Goal: Task Accomplishment & Management: Use online tool/utility

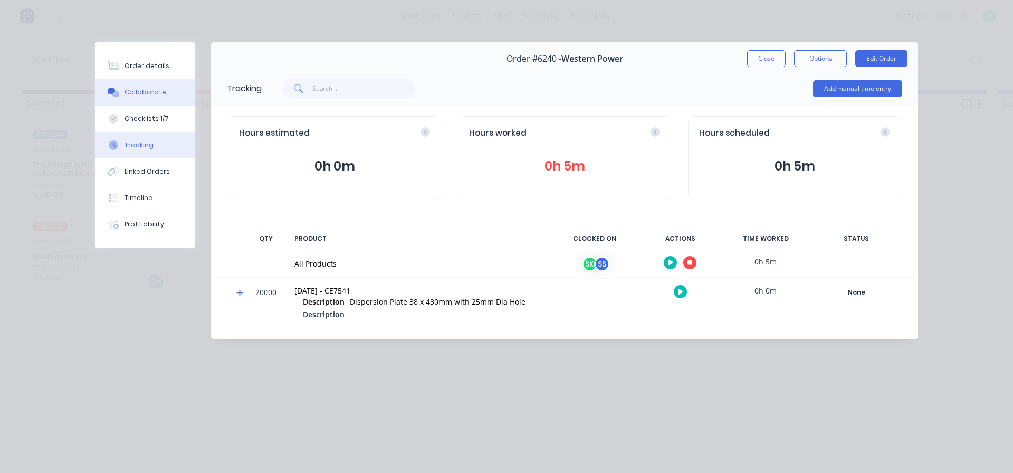
click at [142, 87] on button "Collaborate" at bounding box center [145, 92] width 100 height 26
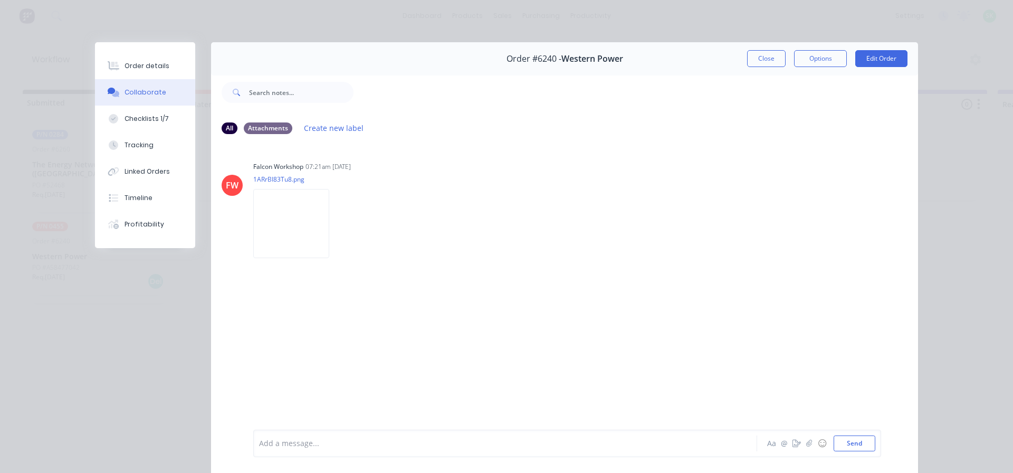
click at [333, 445] on div at bounding box center [491, 443] width 462 height 11
click at [148, 55] on button "Order details" at bounding box center [145, 66] width 100 height 26
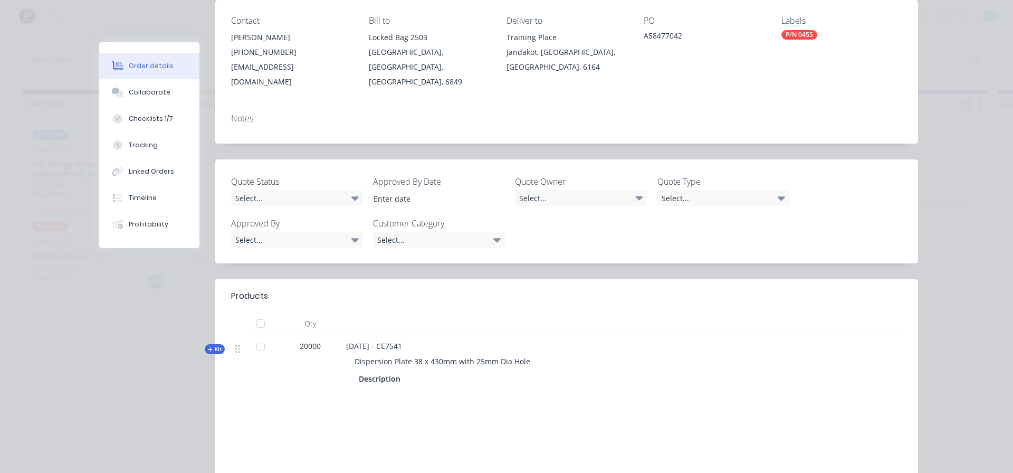
scroll to position [158, 0]
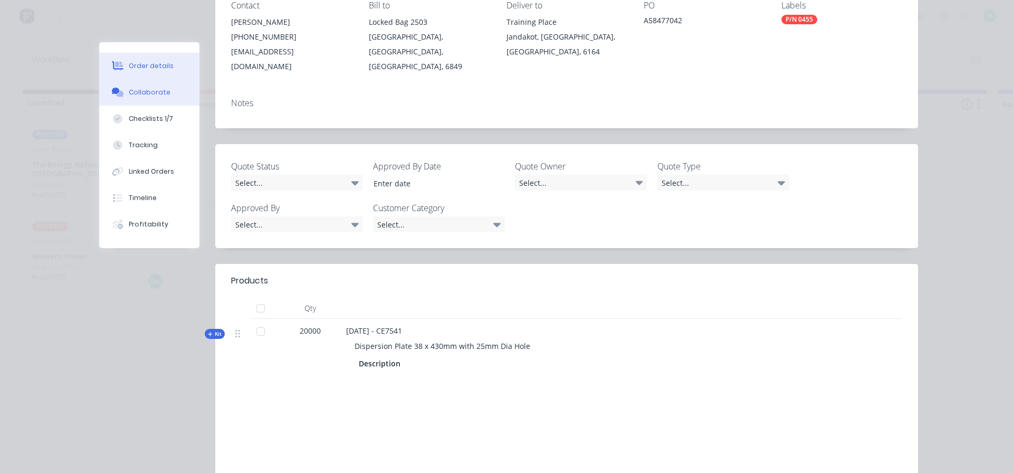
click at [148, 98] on button "Collaborate" at bounding box center [149, 92] width 100 height 26
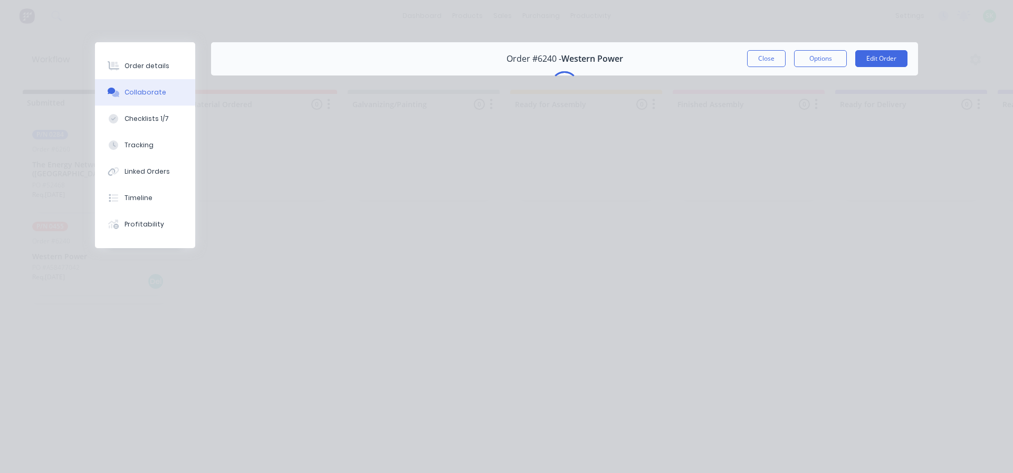
scroll to position [0, 0]
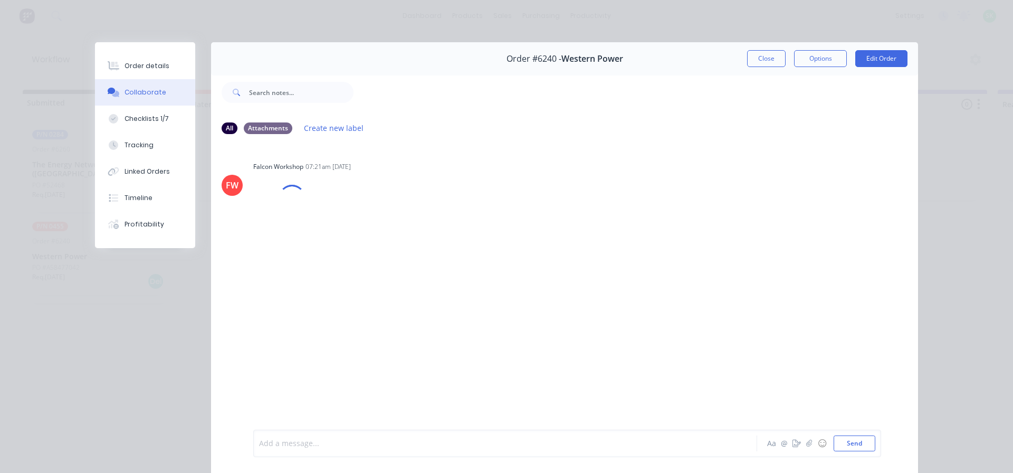
click at [289, 445] on div at bounding box center [491, 443] width 462 height 11
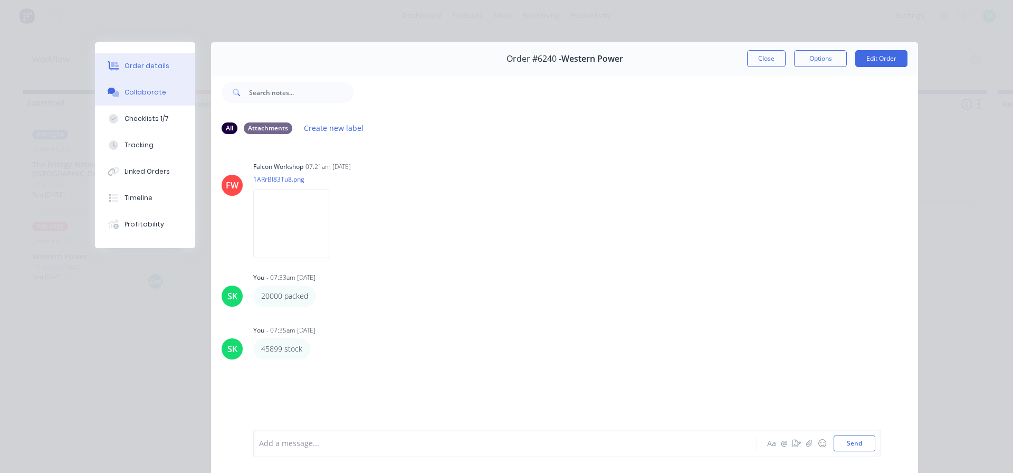
click at [164, 55] on button "Order details" at bounding box center [145, 66] width 100 height 26
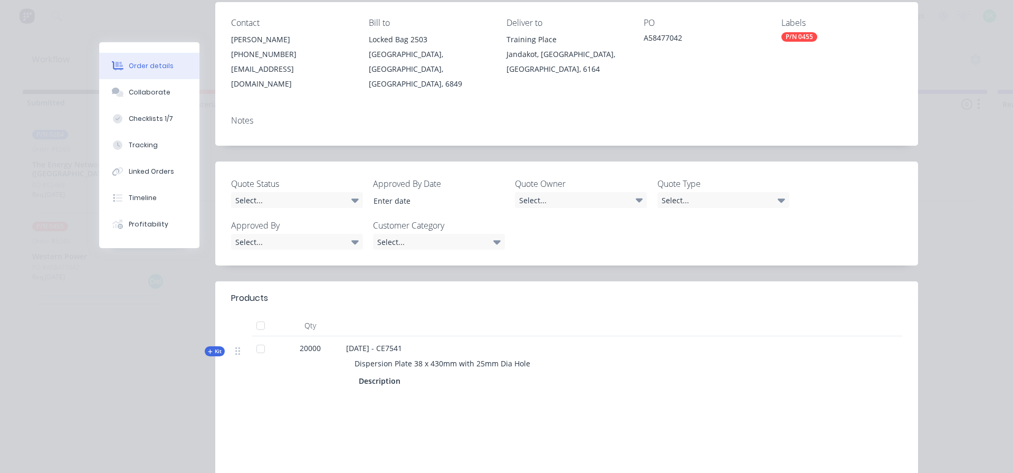
scroll to position [158, 0]
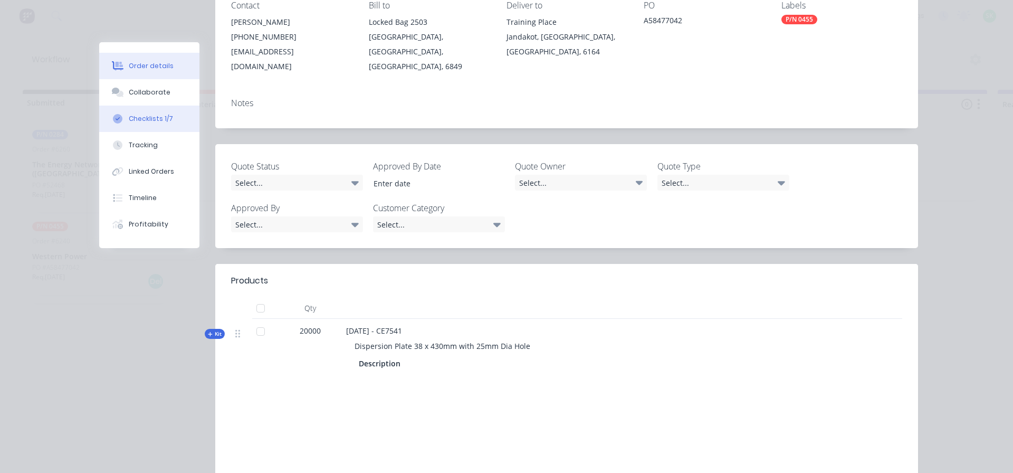
click at [146, 119] on div "Checklists 1/7" at bounding box center [151, 118] width 44 height 9
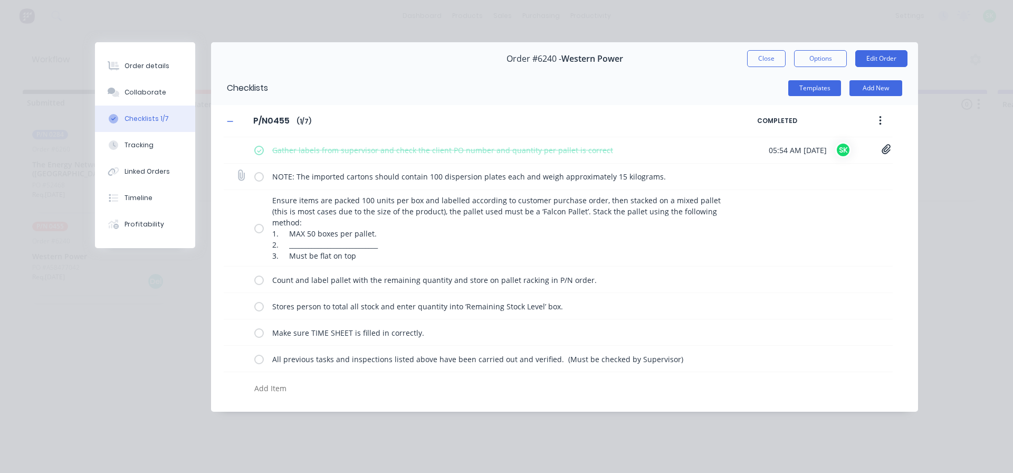
click at [255, 174] on label at bounding box center [258, 176] width 9 height 11
click at [0, 0] on input "checkbox" at bounding box center [0, 0] width 0 height 0
click at [258, 225] on label at bounding box center [258, 228] width 9 height 11
click at [0, 0] on input "checkbox" at bounding box center [0, 0] width 0 height 0
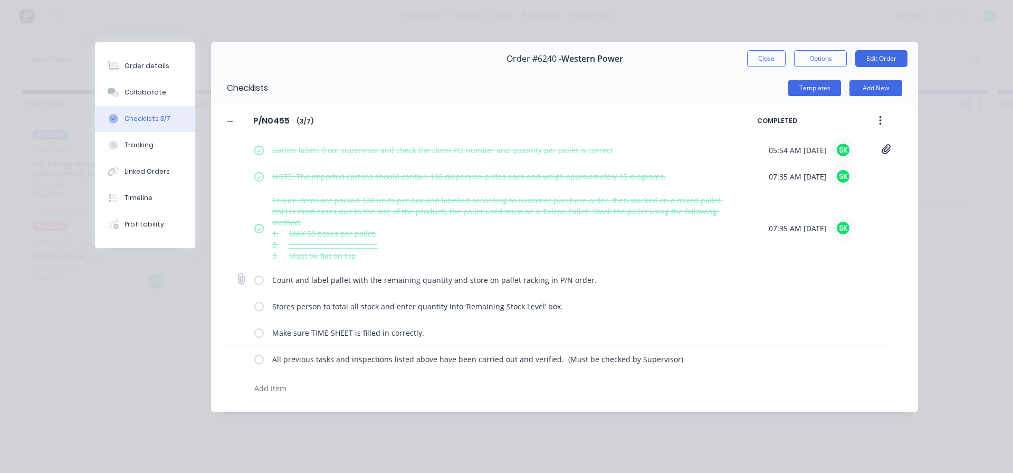
click at [257, 277] on label at bounding box center [258, 279] width 9 height 11
click at [0, 0] on input "checkbox" at bounding box center [0, 0] width 0 height 0
click at [256, 308] on label at bounding box center [258, 305] width 9 height 11
click at [0, 0] on input "checkbox" at bounding box center [0, 0] width 0 height 0
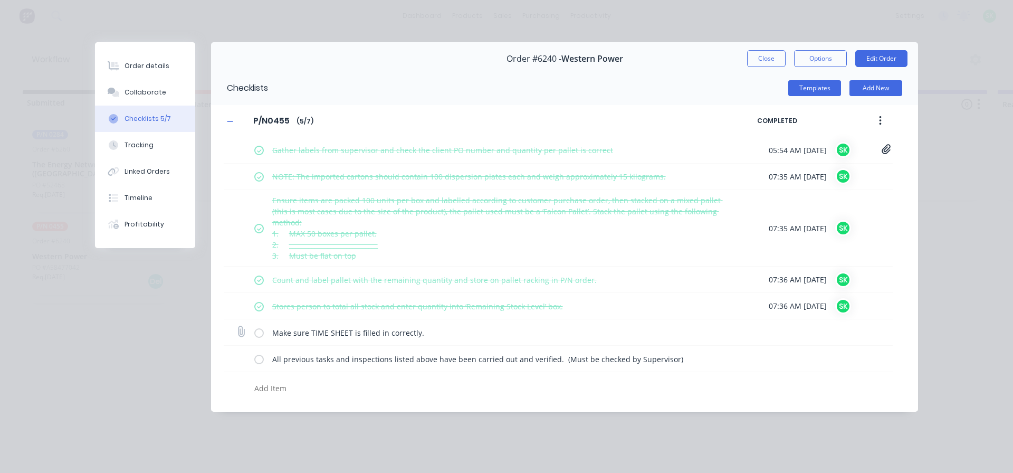
click at [255, 332] on label at bounding box center [258, 332] width 9 height 11
click at [0, 0] on input "checkbox" at bounding box center [0, 0] width 0 height 0
click at [259, 361] on label at bounding box center [258, 358] width 9 height 11
click at [0, 0] on input "checkbox" at bounding box center [0, 0] width 0 height 0
type textarea "x"
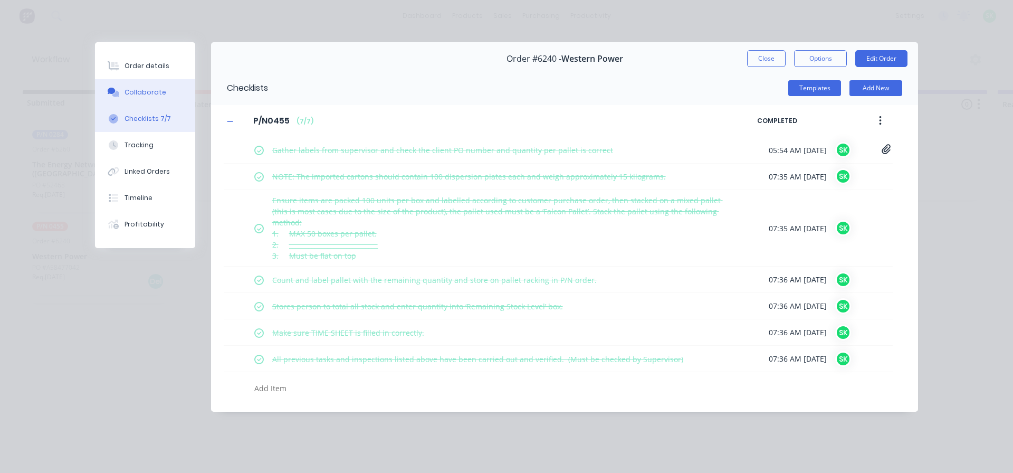
click at [152, 97] on div "Collaborate" at bounding box center [146, 92] width 42 height 9
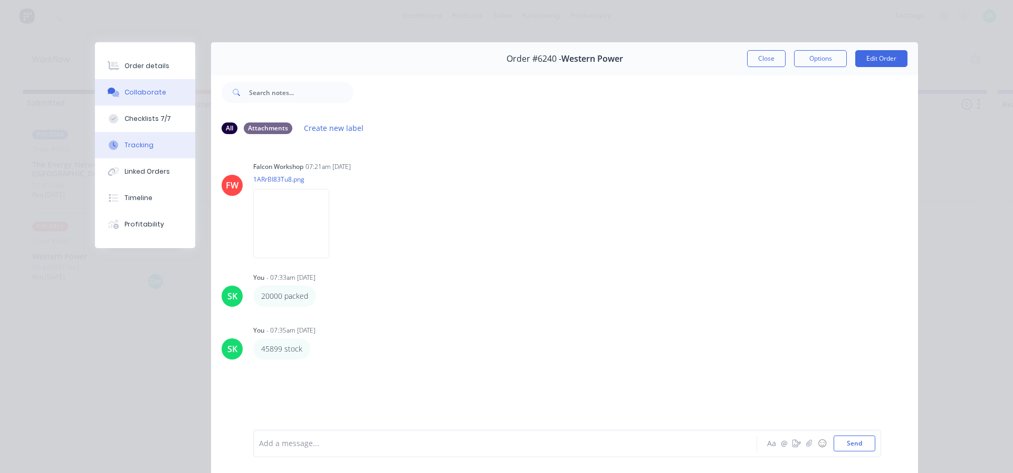
click at [140, 150] on button "Tracking" at bounding box center [145, 145] width 100 height 26
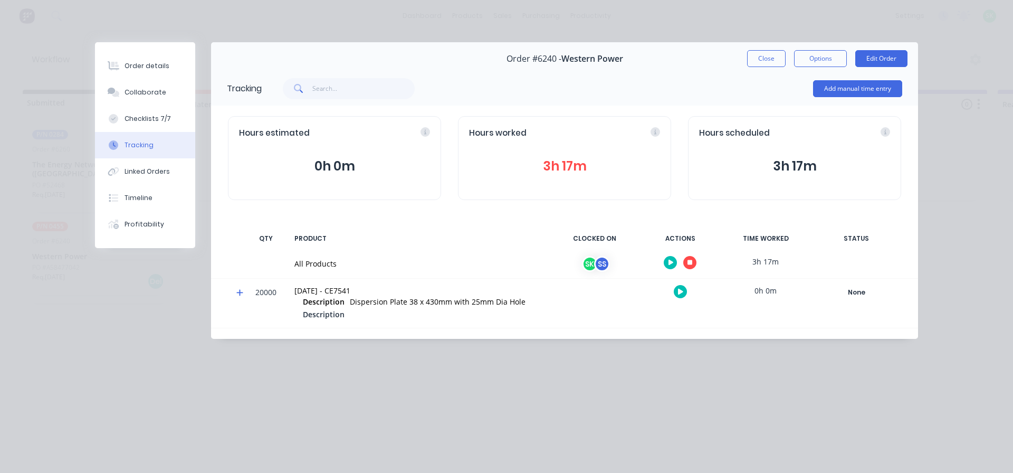
click at [690, 262] on icon "button" at bounding box center [689, 262] width 5 height 5
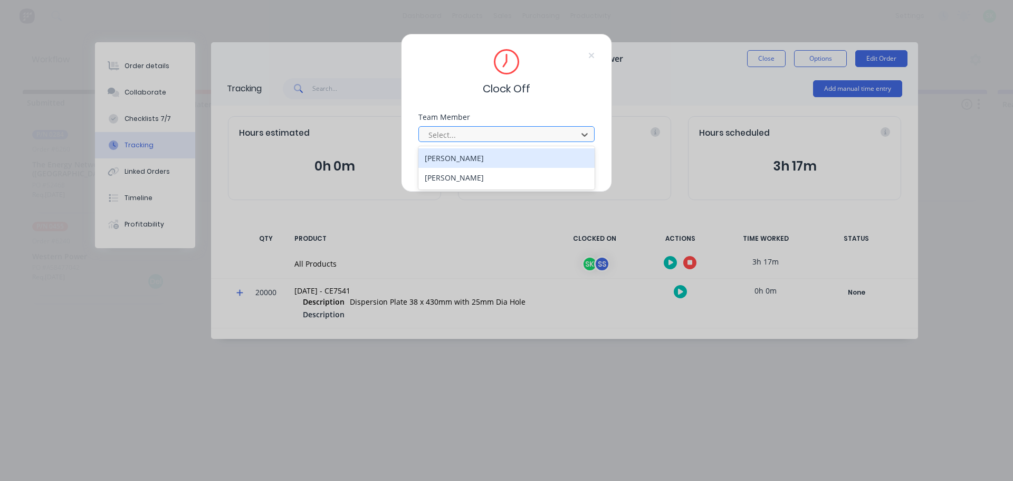
click at [552, 136] on div at bounding box center [499, 134] width 145 height 13
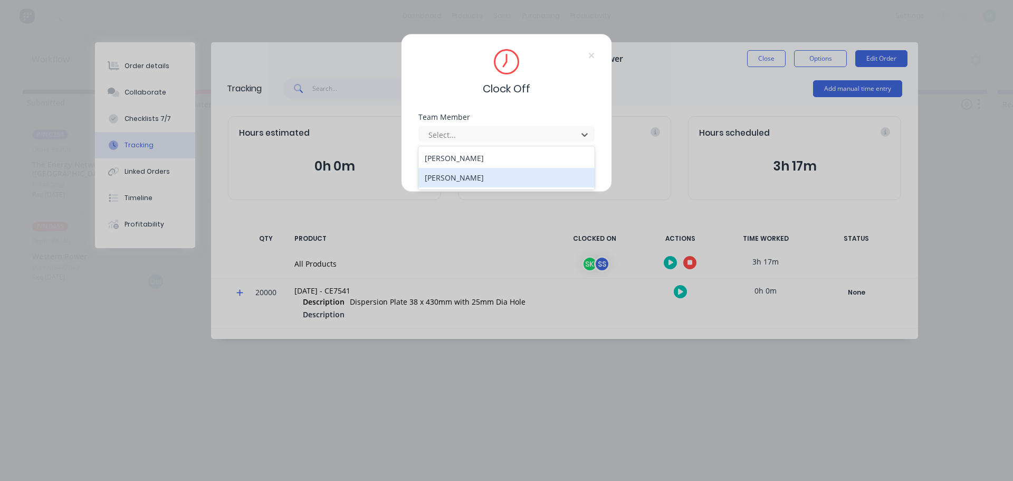
click at [503, 177] on div "[PERSON_NAME]" at bounding box center [506, 178] width 176 height 20
click at [481, 170] on button "Clock Off" at bounding box center [473, 167] width 58 height 17
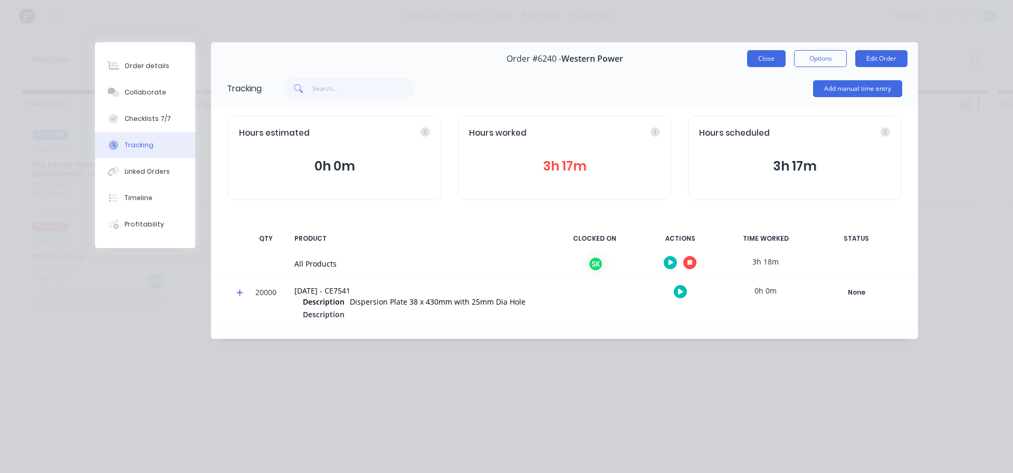
click at [759, 61] on button "Close" at bounding box center [766, 58] width 39 height 17
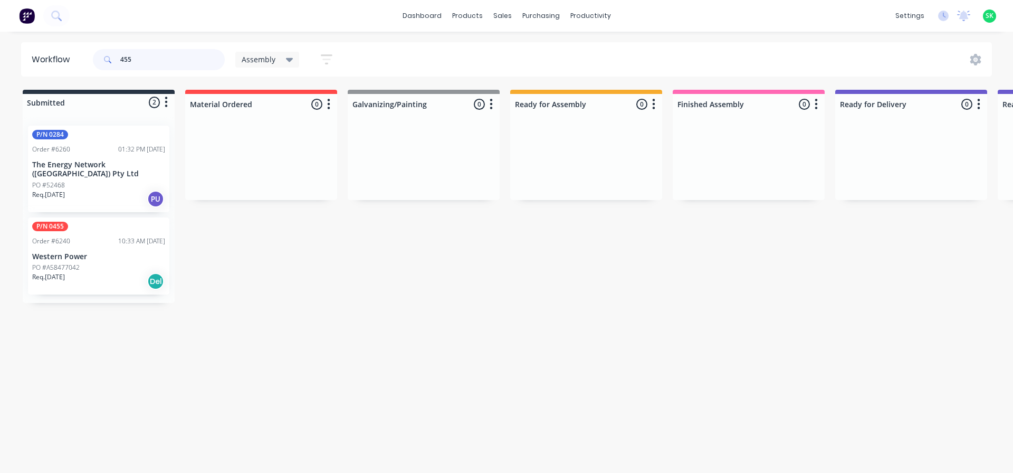
drag, startPoint x: 149, startPoint y: 58, endPoint x: 61, endPoint y: 58, distance: 88.1
click at [61, 58] on header "Workflow 455 Assembly Save new view None edit Assembly (Default) edit Fabricati…" at bounding box center [506, 59] width 971 height 34
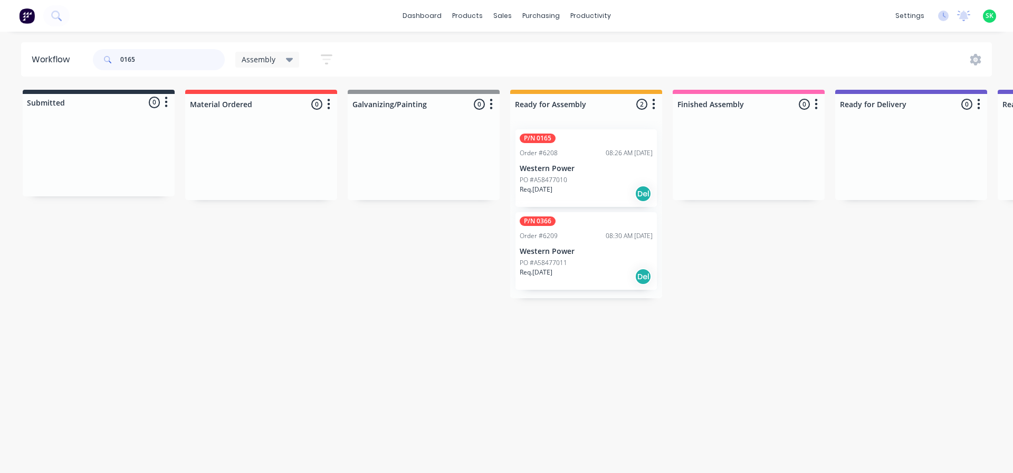
type input "0165"
click at [586, 174] on div "P/N 0165 Order #6208 08:26 AM [DATE] Western Power PO #A58477010 Req. [DATE] Del" at bounding box center [585, 168] width 141 height 78
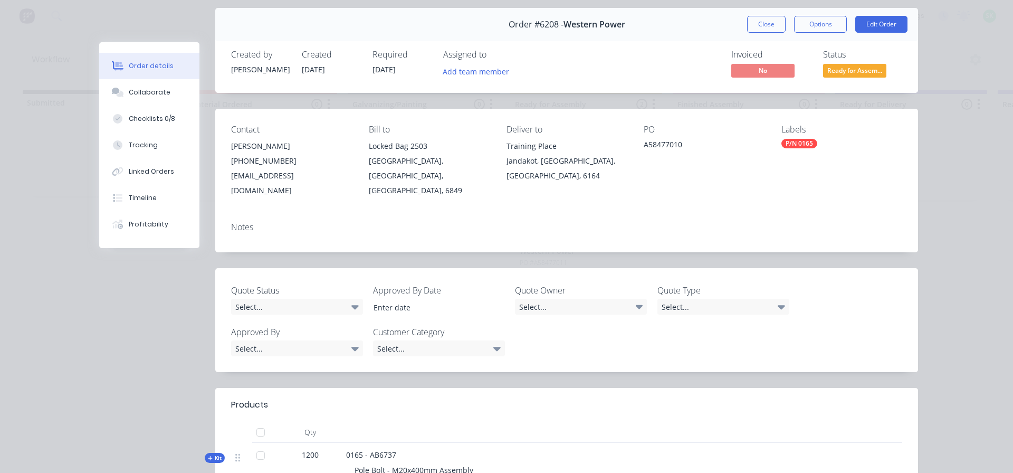
scroll to position [53, 0]
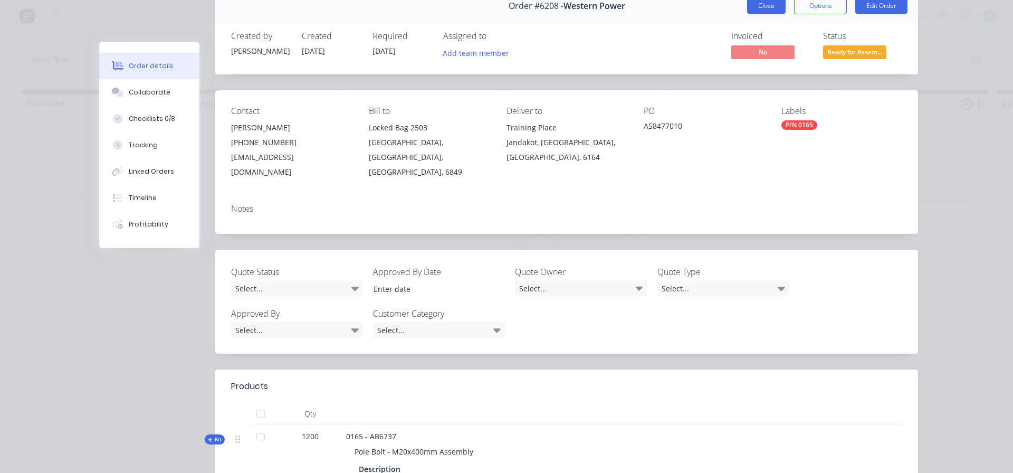
click at [760, 9] on button "Close" at bounding box center [766, 5] width 39 height 17
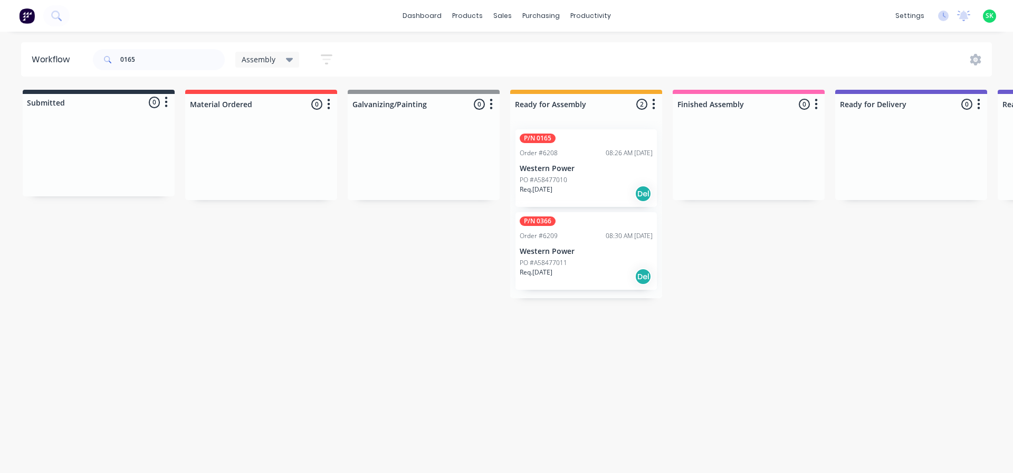
click at [589, 251] on p "Western Power" at bounding box center [586, 251] width 133 height 9
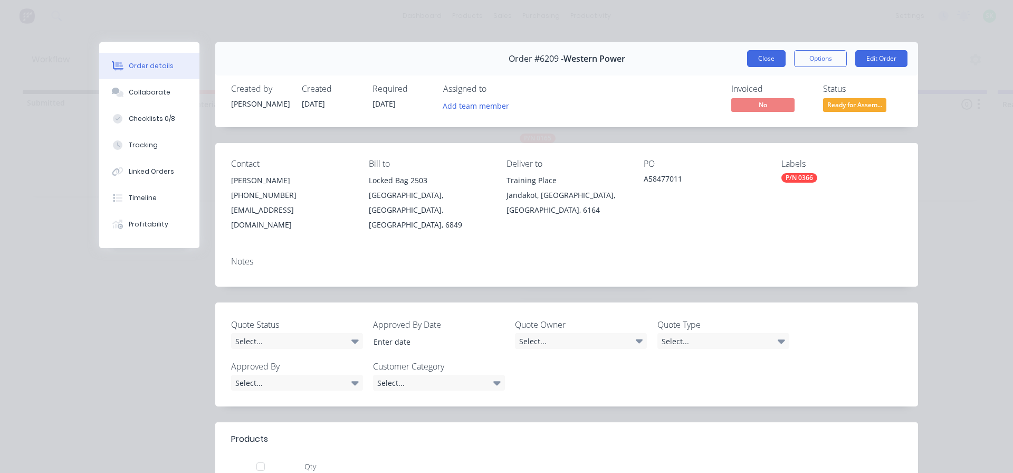
click at [771, 60] on button "Close" at bounding box center [766, 58] width 39 height 17
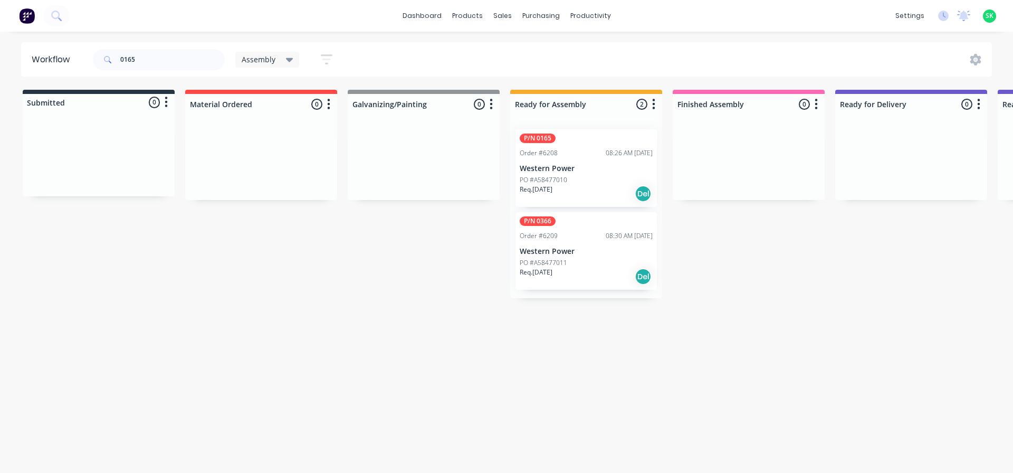
click at [594, 180] on div "PO #A58477010" at bounding box center [586, 179] width 133 height 9
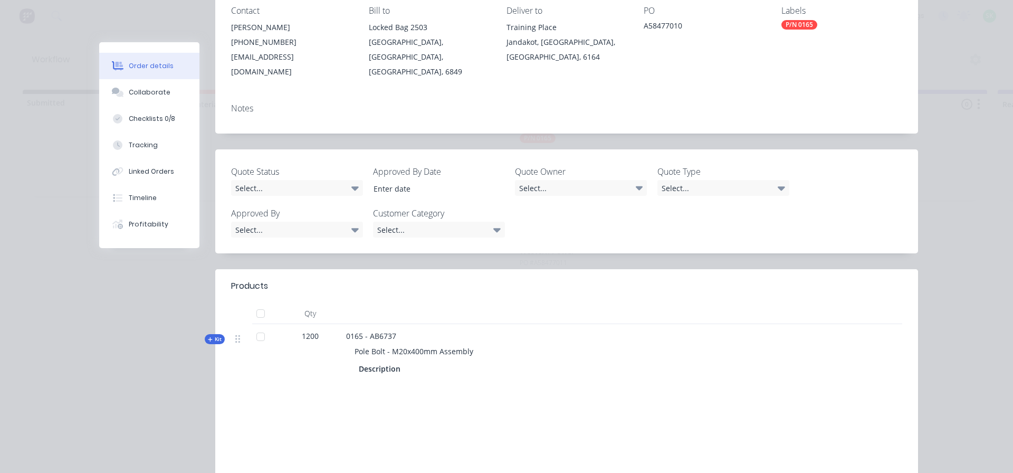
scroll to position [158, 0]
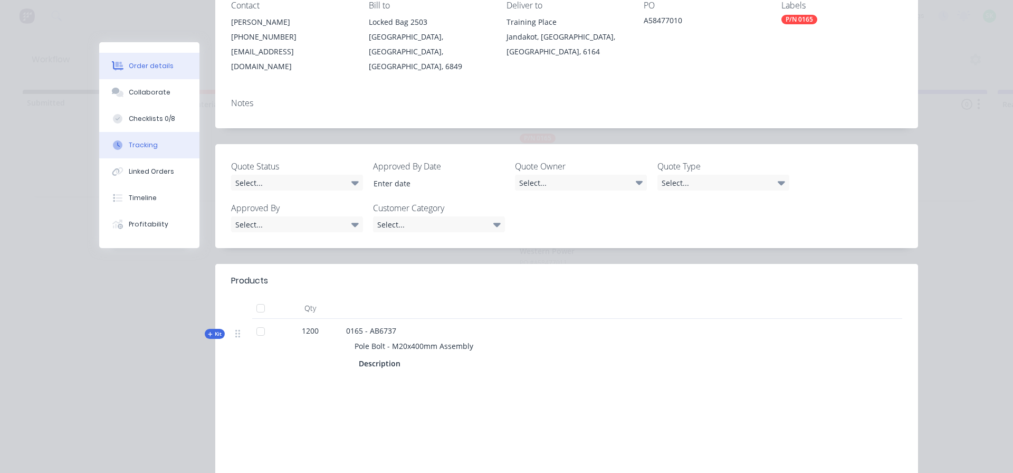
click at [129, 139] on button "Tracking" at bounding box center [149, 145] width 100 height 26
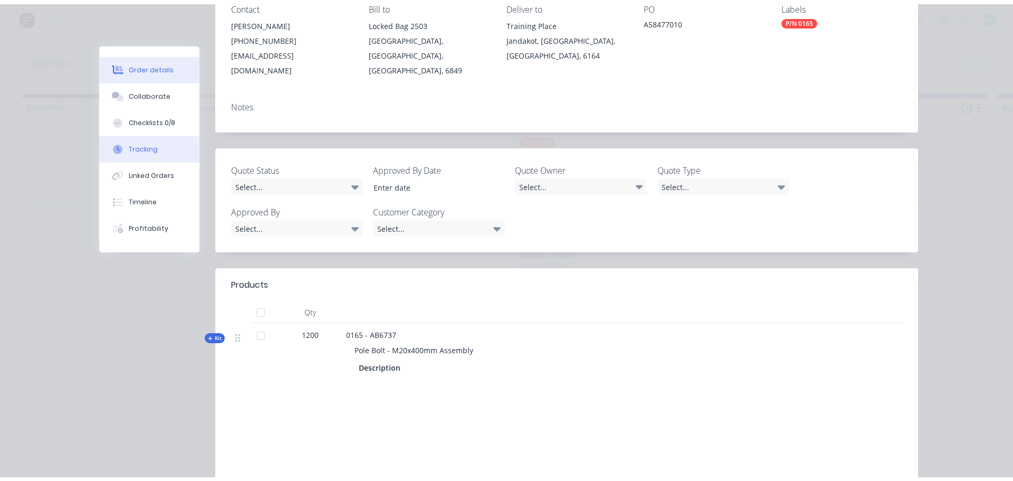
scroll to position [0, 0]
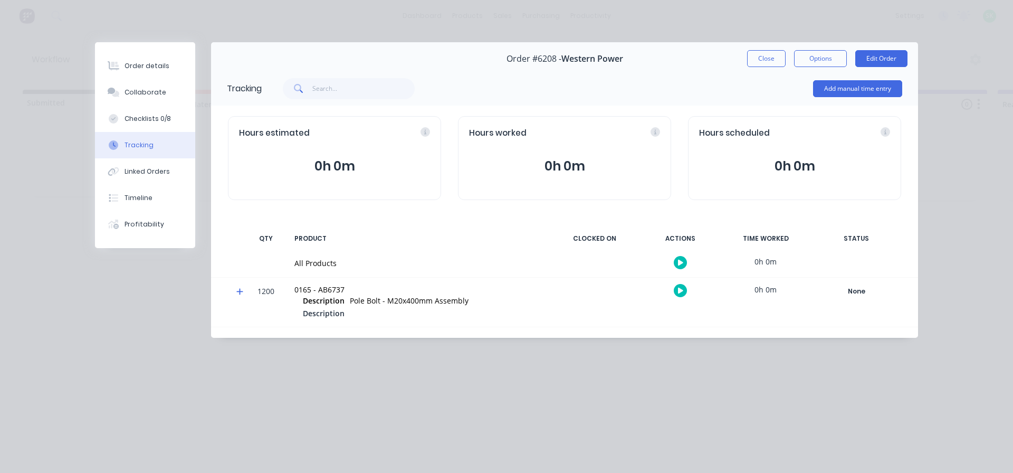
click at [681, 260] on icon "button" at bounding box center [680, 262] width 5 height 7
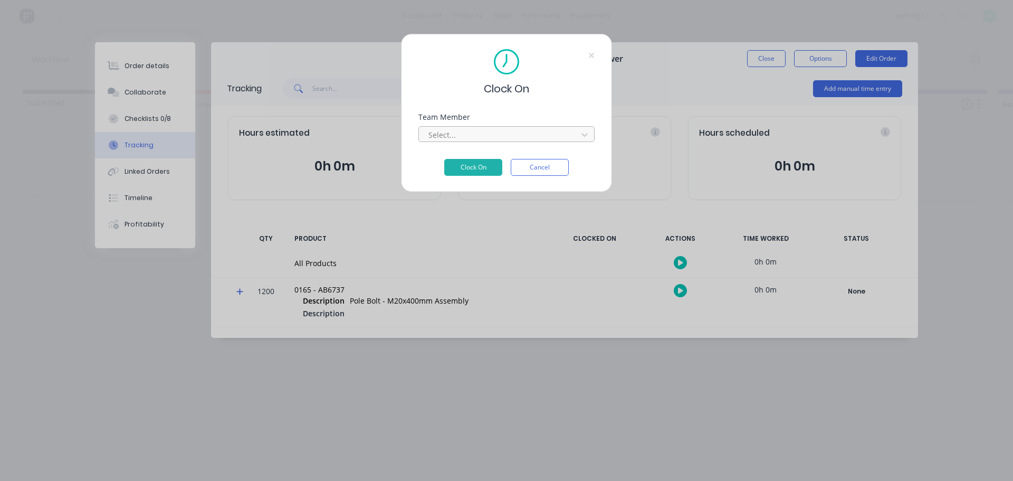
click at [546, 137] on div at bounding box center [499, 134] width 145 height 13
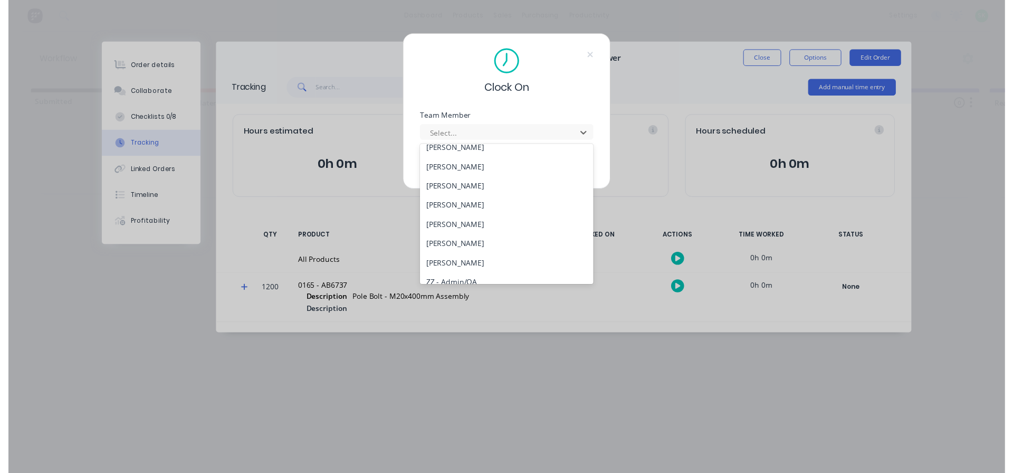
scroll to position [475, 0]
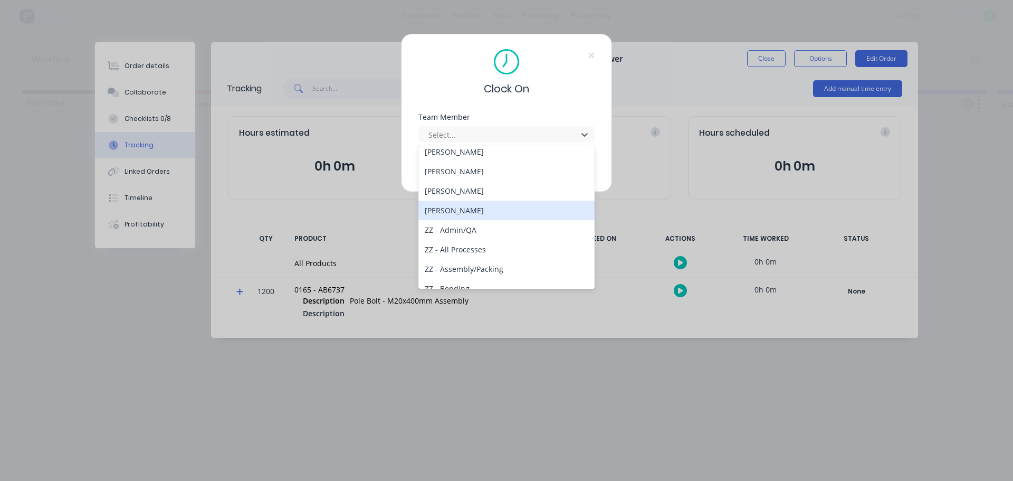
click at [510, 213] on div "[PERSON_NAME]" at bounding box center [506, 210] width 176 height 20
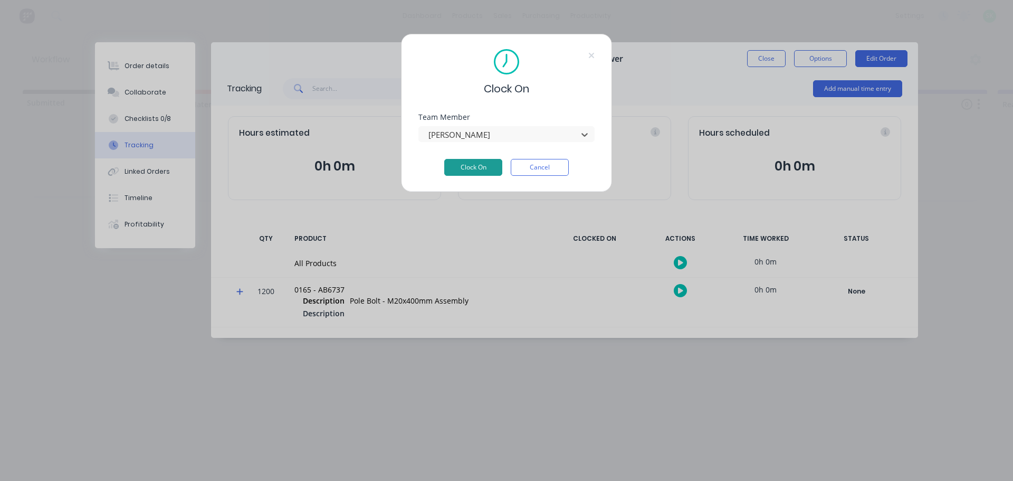
click at [481, 166] on button "Clock On" at bounding box center [473, 167] width 58 height 17
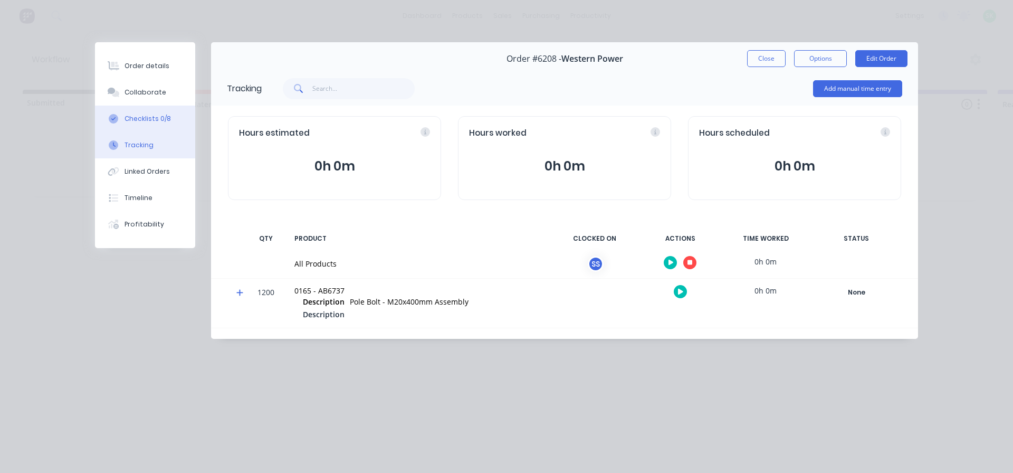
click at [153, 122] on div "Checklists 0/8" at bounding box center [148, 118] width 46 height 9
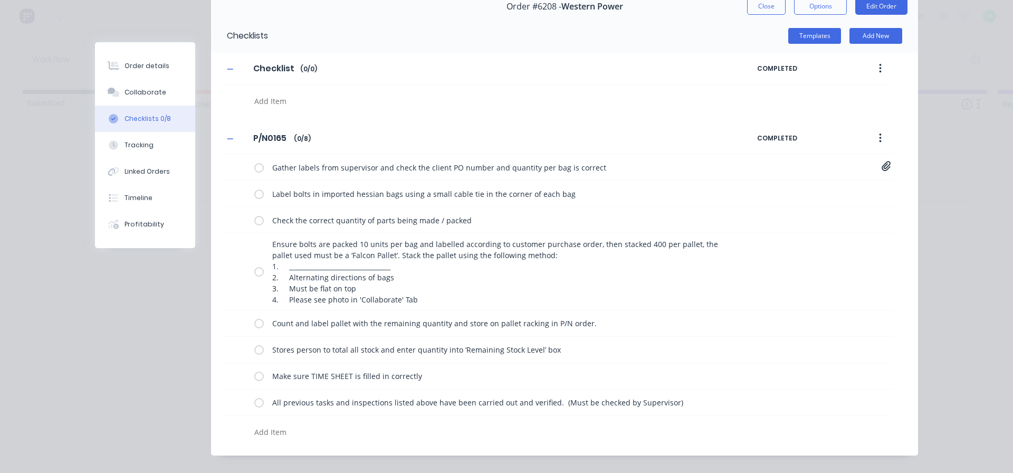
scroll to position [53, 0]
drag, startPoint x: 131, startPoint y: 66, endPoint x: 142, endPoint y: 60, distance: 12.5
click at [132, 65] on div "Order details" at bounding box center [147, 65] width 45 height 9
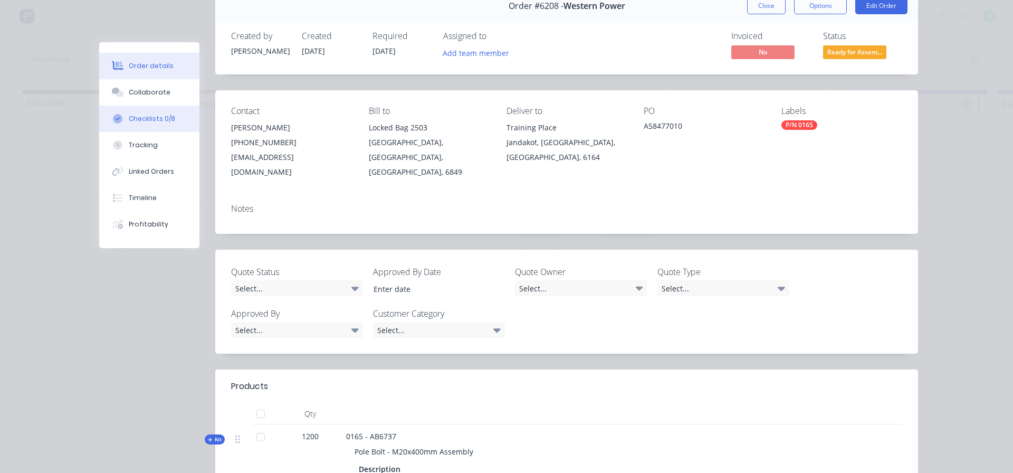
click at [147, 117] on div "Checklists 0/8" at bounding box center [152, 118] width 46 height 9
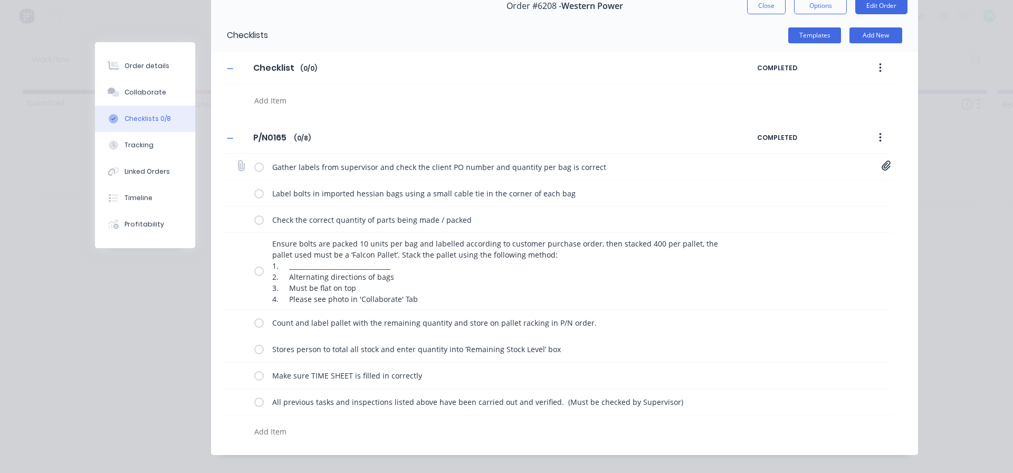
click at [255, 167] on label at bounding box center [258, 166] width 9 height 11
click at [0, 0] on input "checkbox" at bounding box center [0, 0] width 0 height 0
type textarea "x"
